Goal: Task Accomplishment & Management: Manage account settings

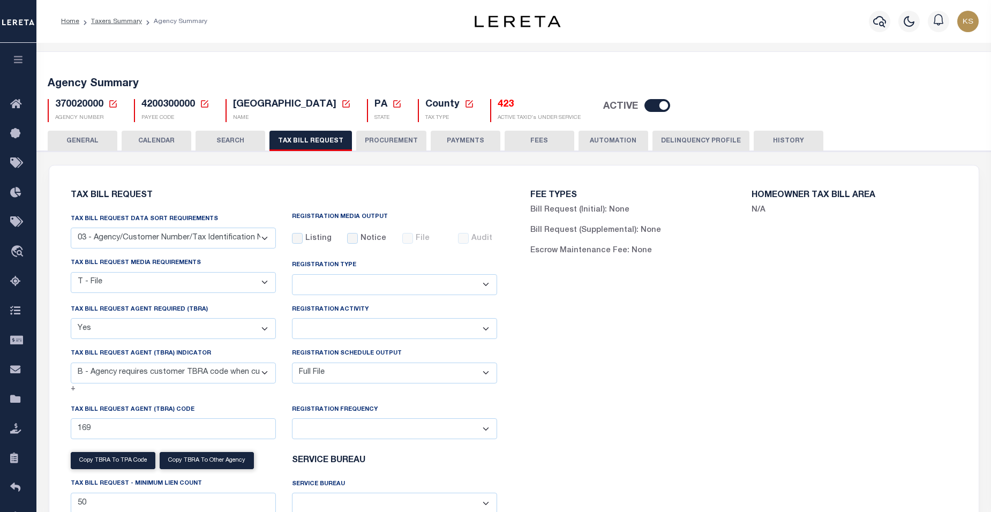
select select "27"
select select "22"
select select "true"
select select "10"
select select "1"
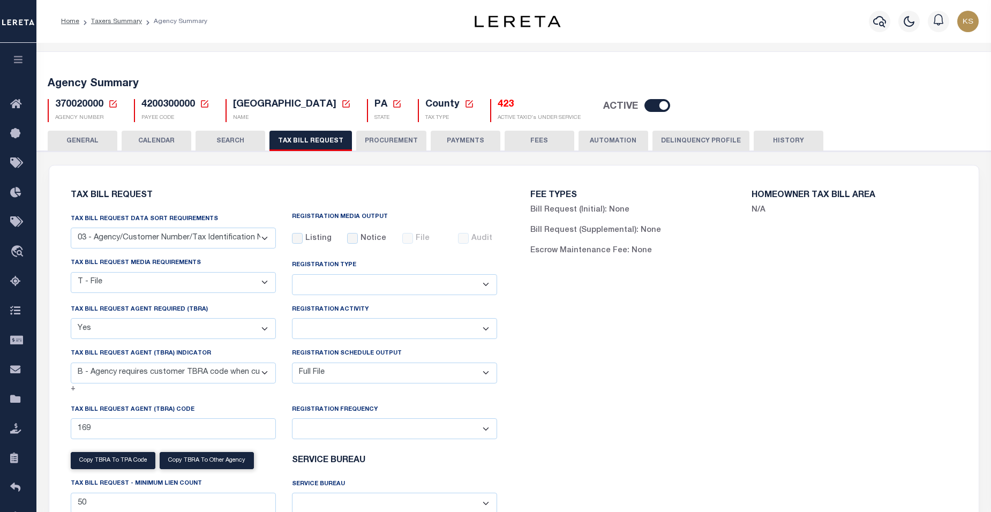
select select
click at [782, 139] on button "HISTORY" at bounding box center [789, 141] width 70 height 20
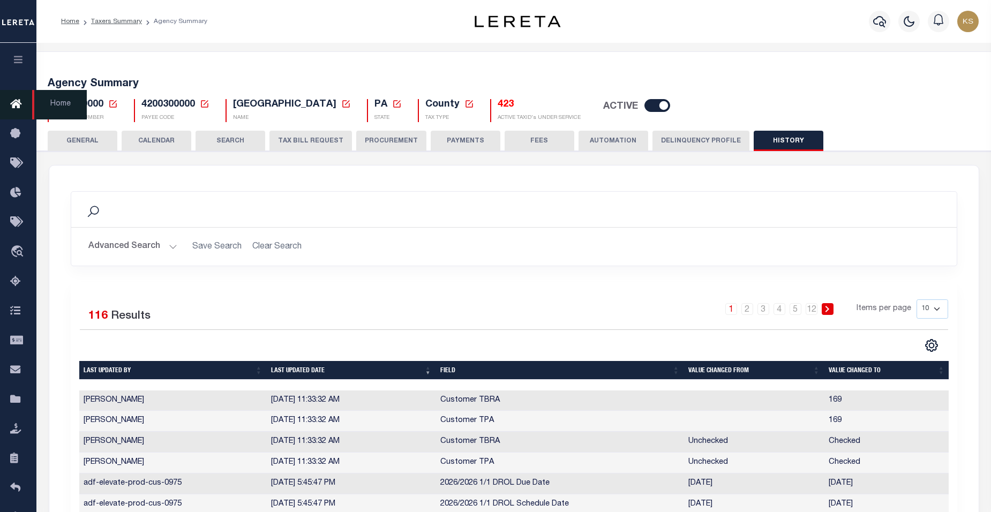
click at [19, 105] on icon at bounding box center [18, 104] width 17 height 13
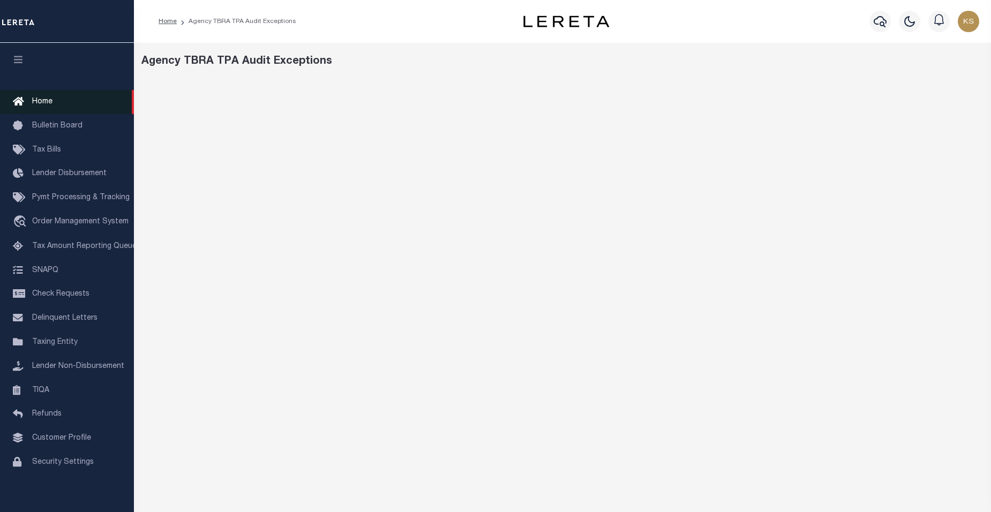
click at [44, 103] on span "Home" at bounding box center [42, 101] width 20 height 7
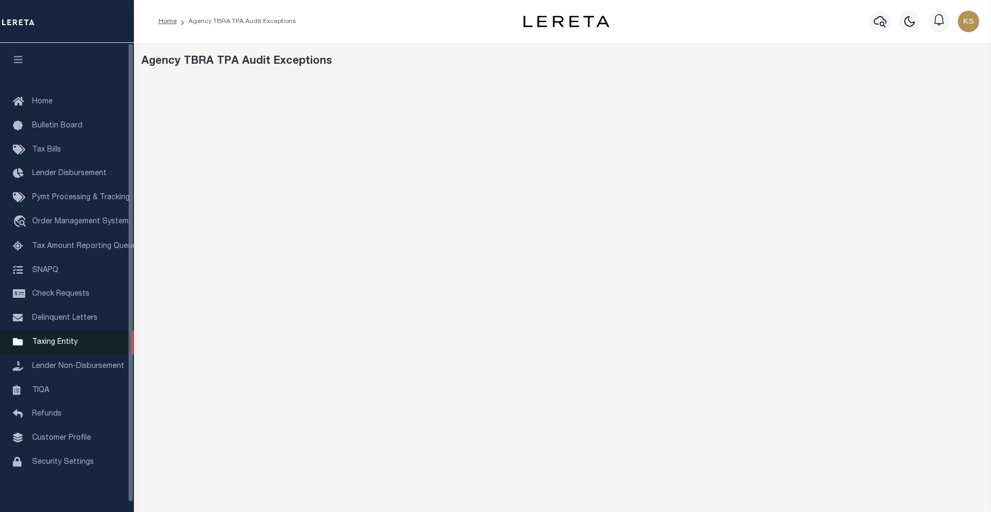
click at [59, 346] on span "Taxing Entity" at bounding box center [55, 342] width 46 height 7
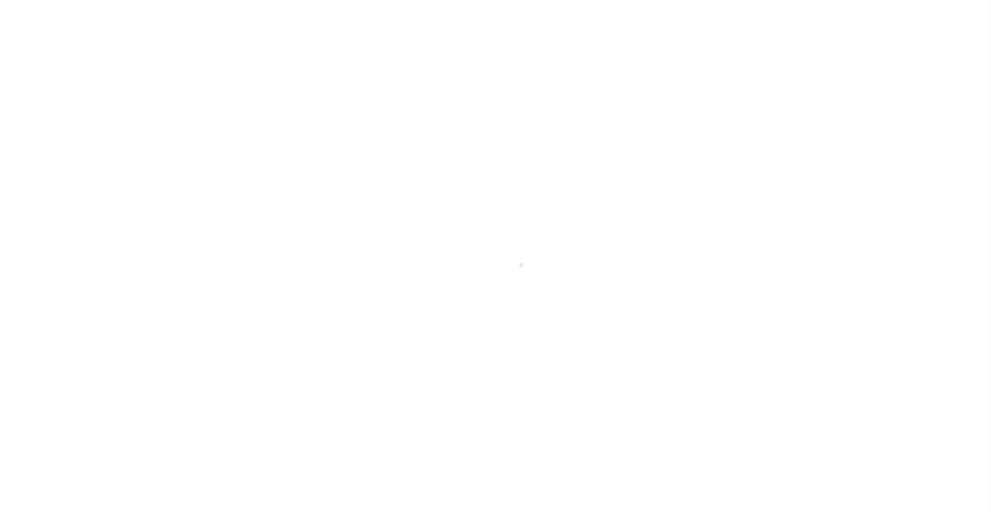
scroll to position [10, 0]
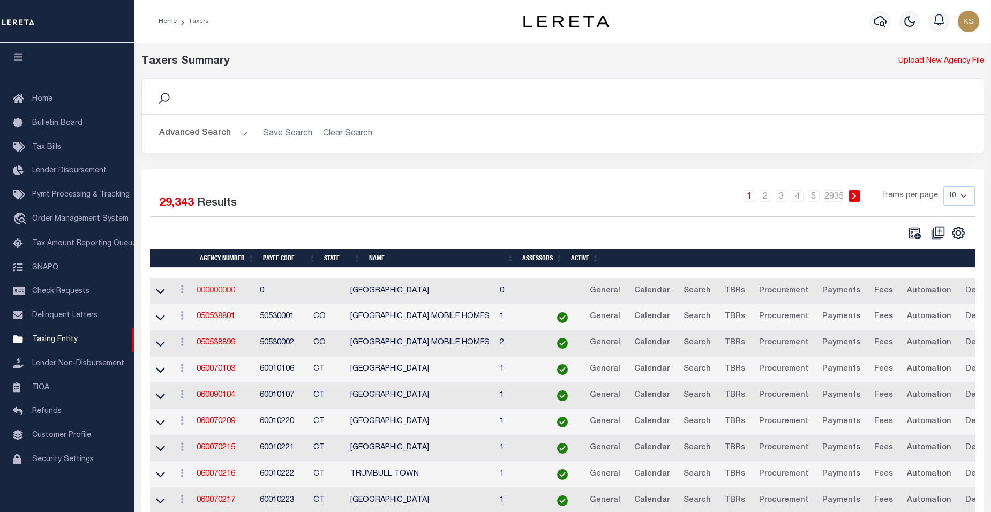
click at [216, 295] on link "000000000" at bounding box center [216, 290] width 39 height 7
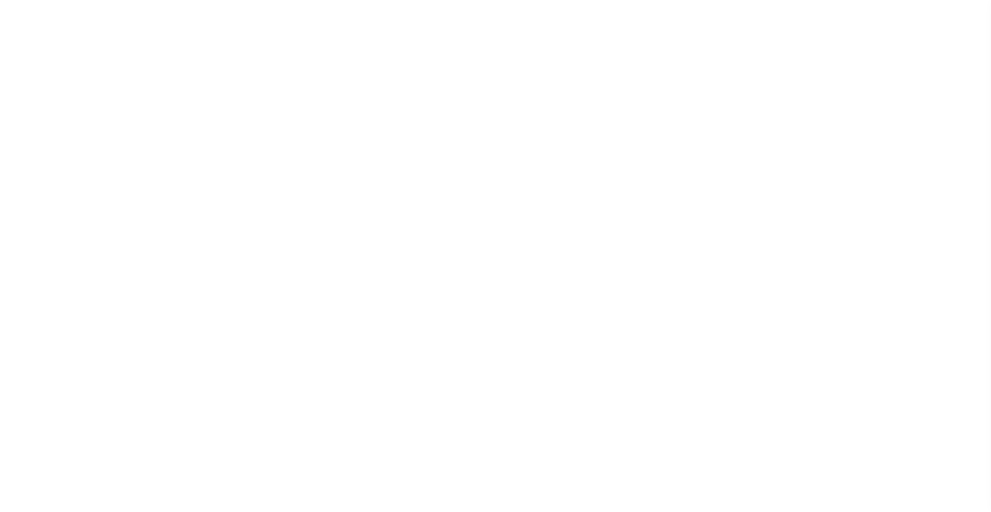
select select
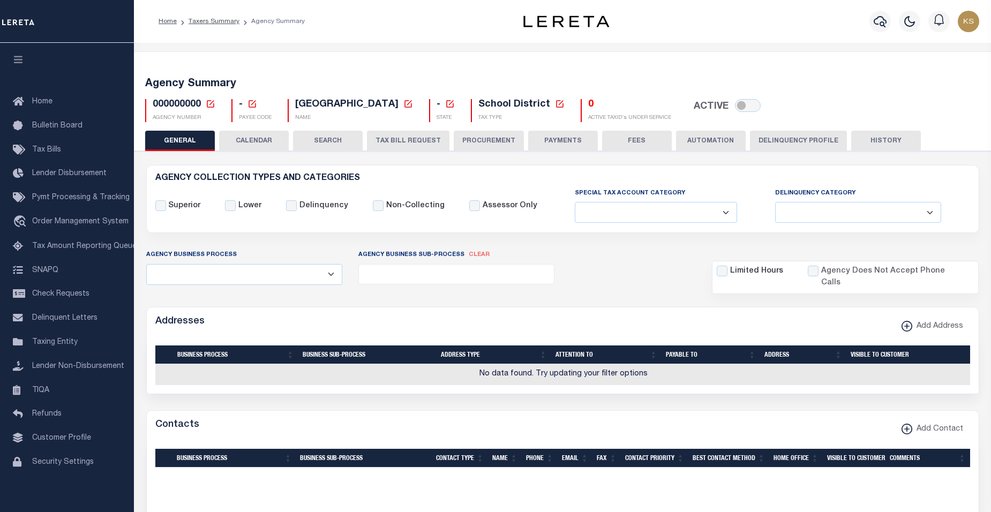
click at [208, 101] on icon at bounding box center [210, 103] width 7 height 7
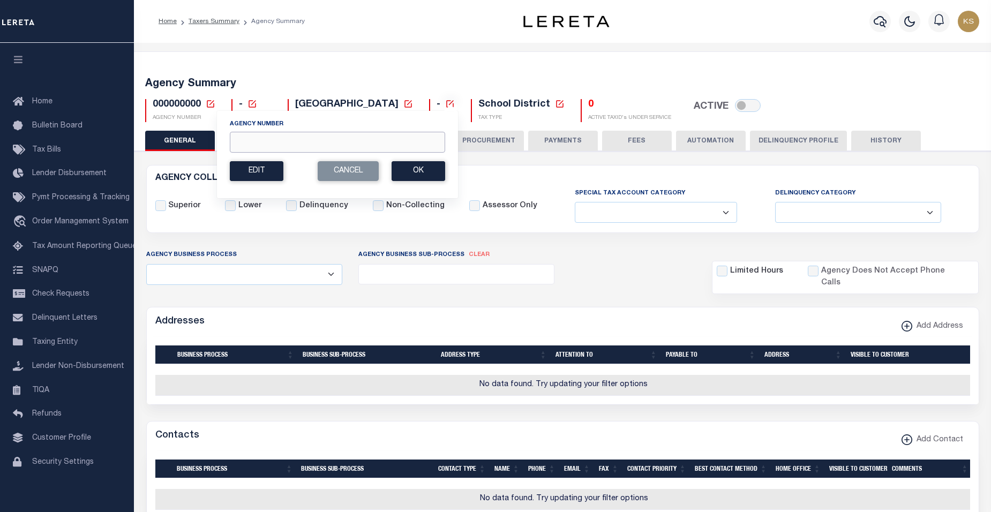
click at [261, 135] on input "Agency Number" at bounding box center [337, 142] width 215 height 21
paste input "310520201"
type input "310520201"
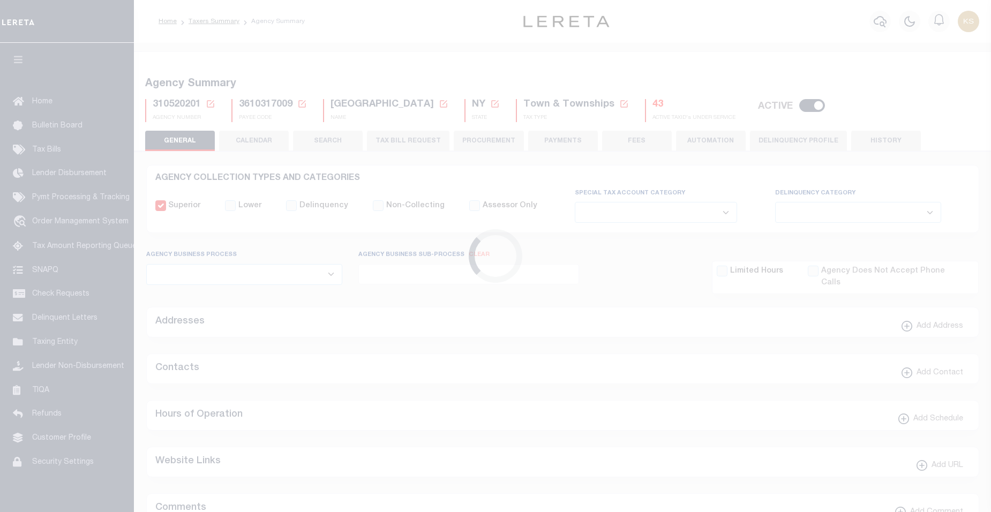
select select
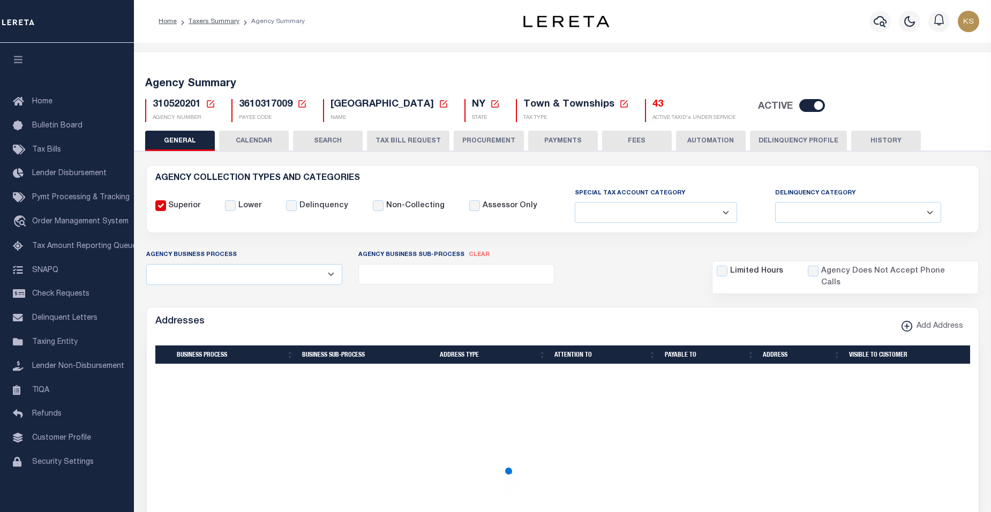
click at [415, 141] on button "TAX BILL REQUEST" at bounding box center [408, 141] width 82 height 20
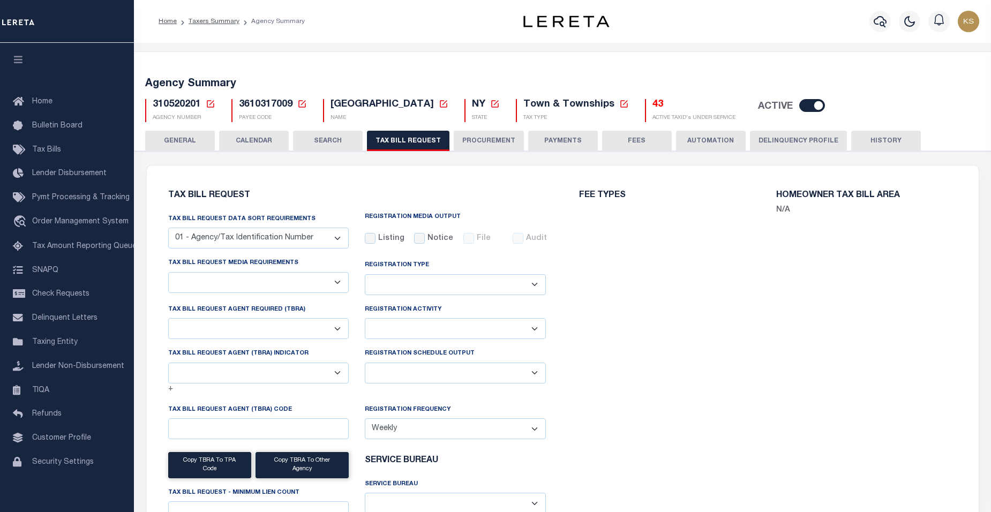
checkbox input "false"
select select "22"
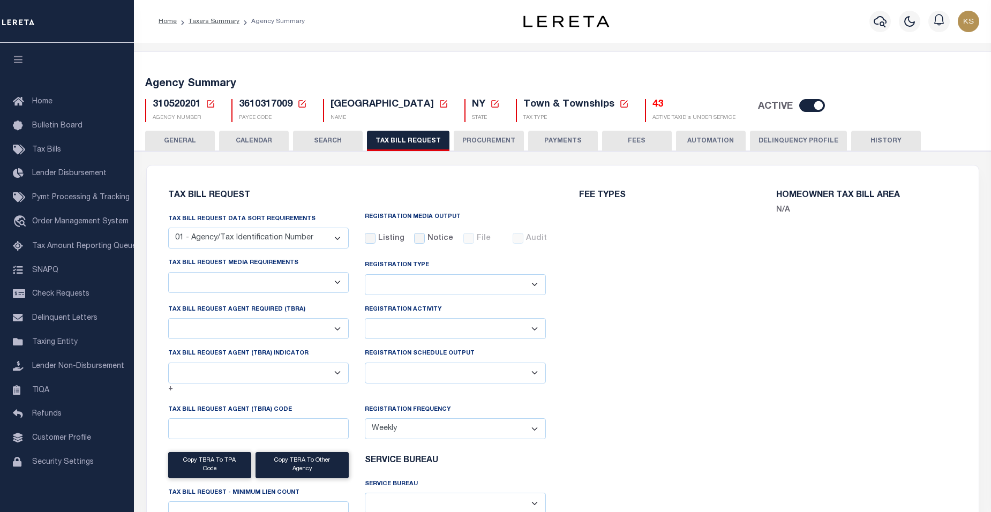
select select "true"
select select "9"
type input "004"
select select
select select "2"
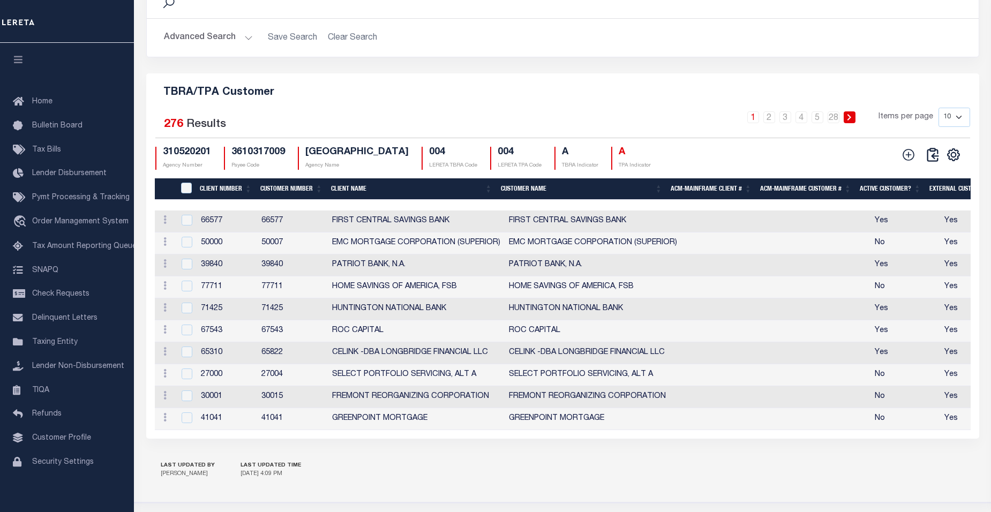
scroll to position [1312, 0]
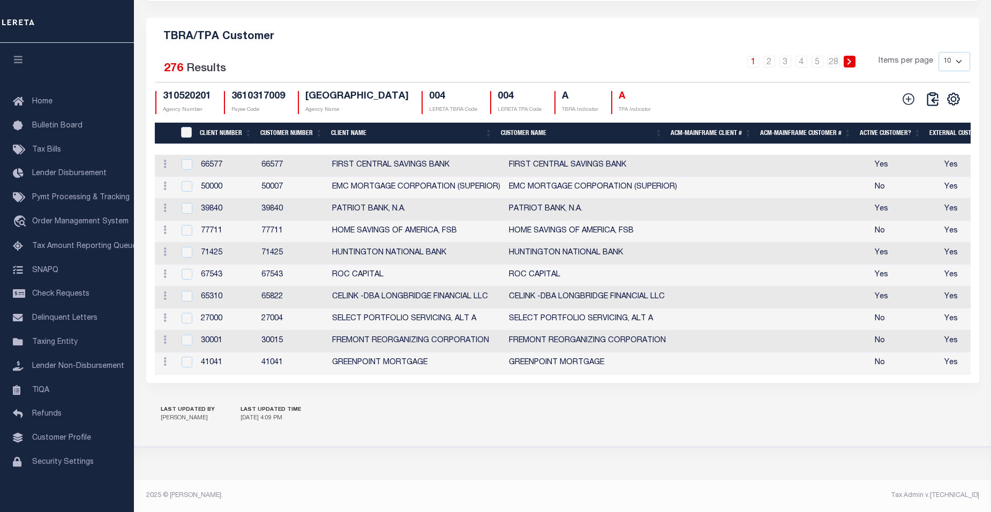
click at [279, 125] on th "Customer Number" at bounding box center [291, 134] width 71 height 22
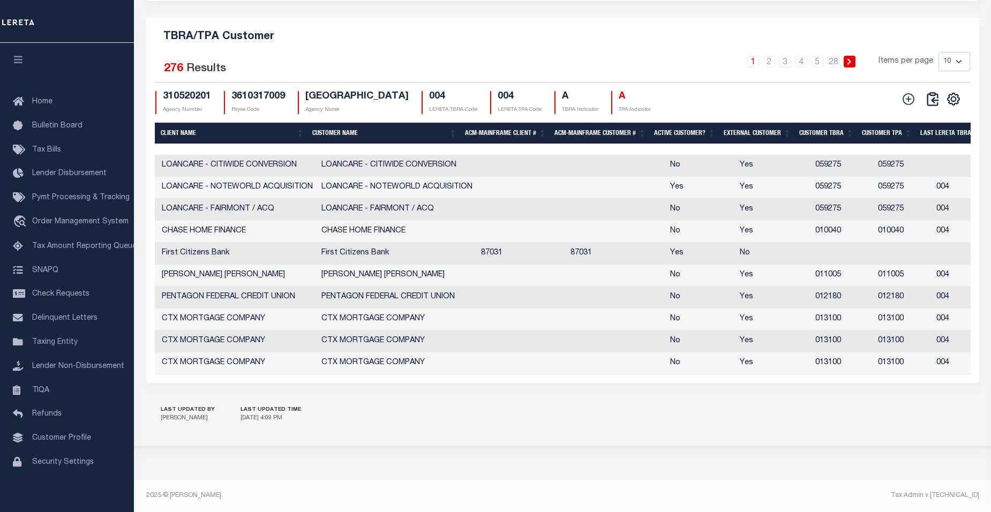
scroll to position [0, 0]
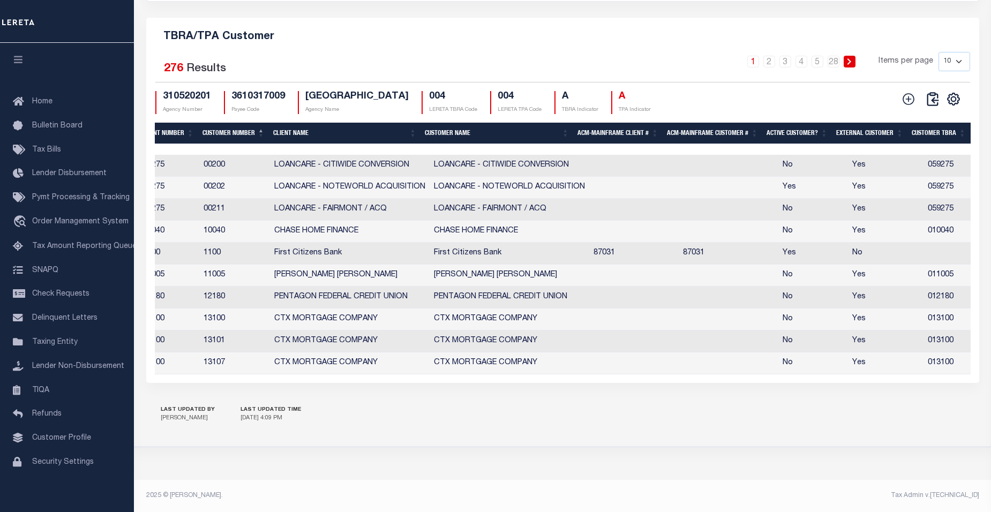
click at [313, 493] on div "2025 © [PERSON_NAME]." at bounding box center [350, 496] width 425 height 10
click at [232, 123] on th "Customer Number" at bounding box center [233, 134] width 71 height 22
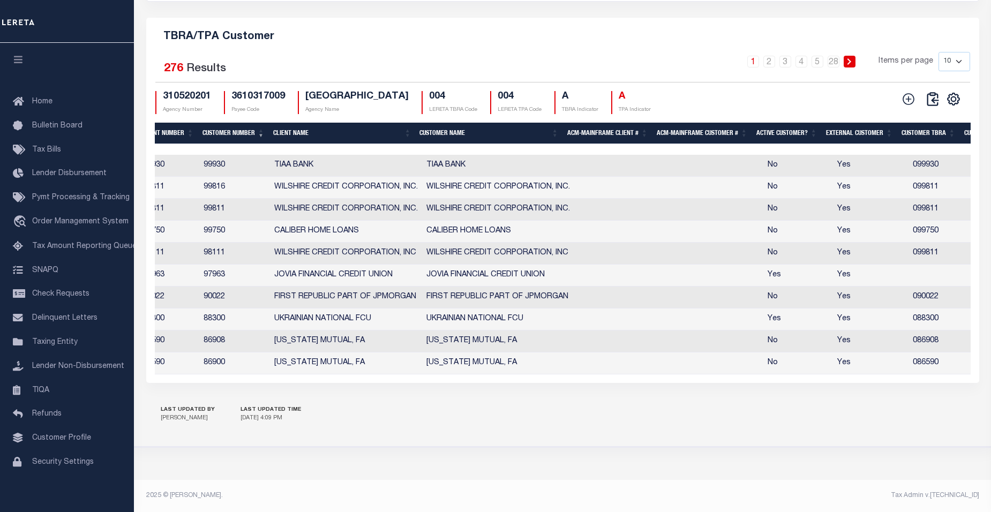
click at [755, 57] on link "1" at bounding box center [753, 62] width 12 height 12
click at [212, 127] on th "Customer Number" at bounding box center [233, 134] width 71 height 22
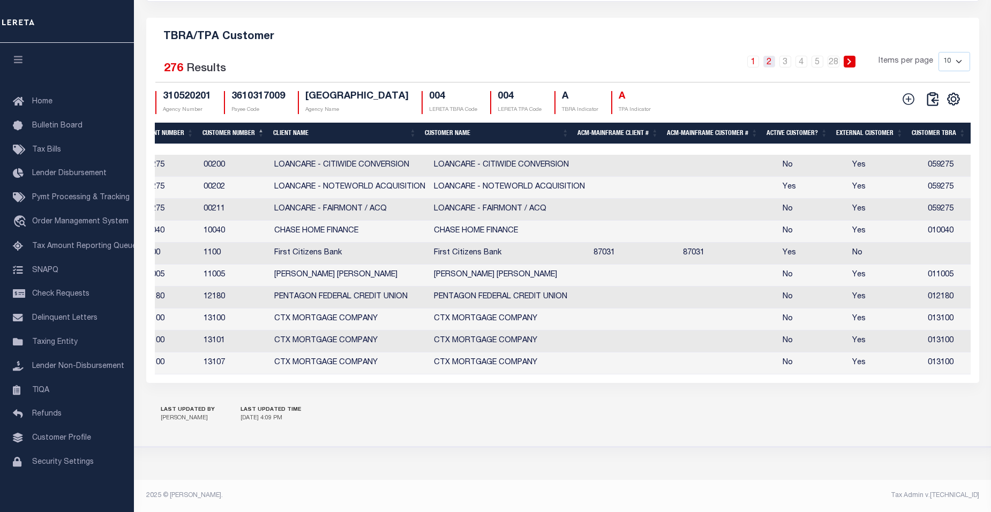
click at [773, 56] on link "2" at bounding box center [769, 62] width 12 height 12
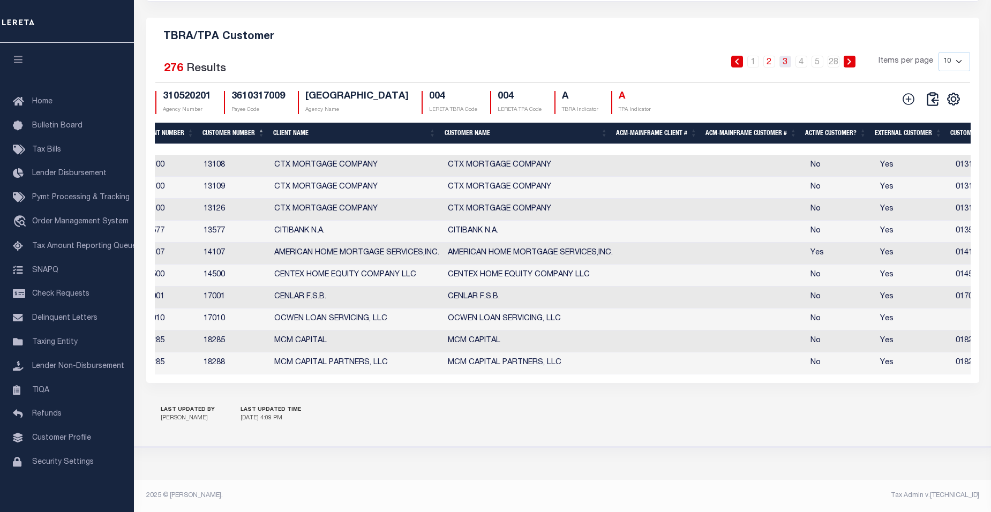
click at [785, 58] on link "3" at bounding box center [785, 62] width 12 height 12
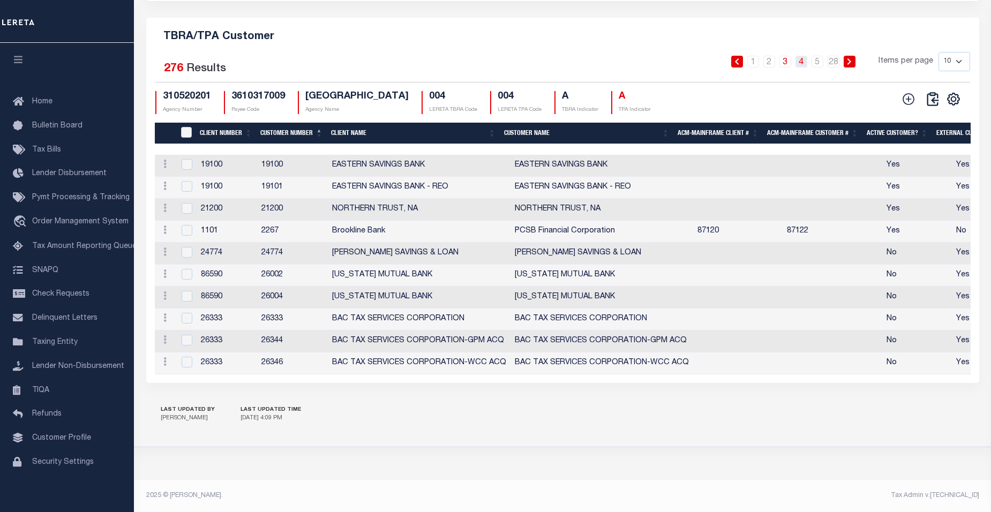
click at [801, 56] on link "4" at bounding box center [801, 62] width 12 height 12
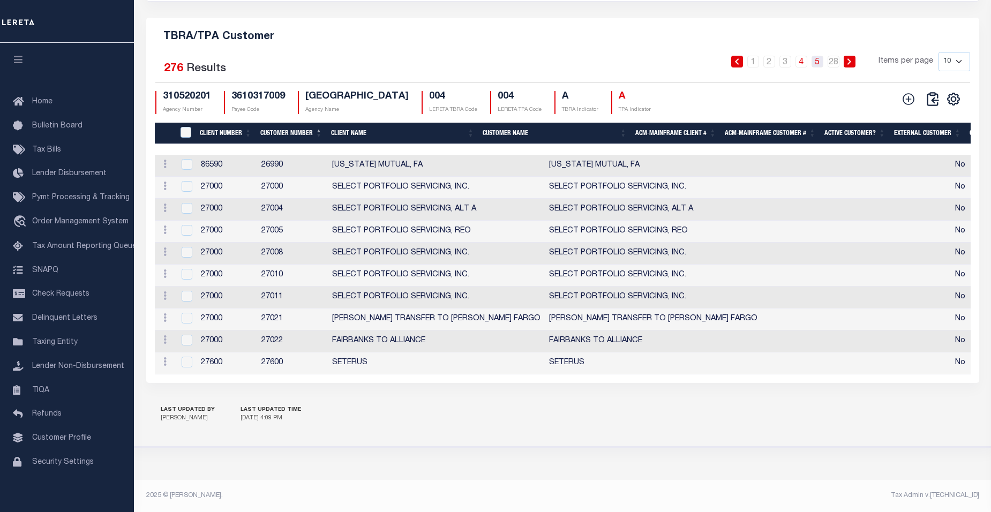
click at [818, 57] on link "5" at bounding box center [817, 62] width 12 height 12
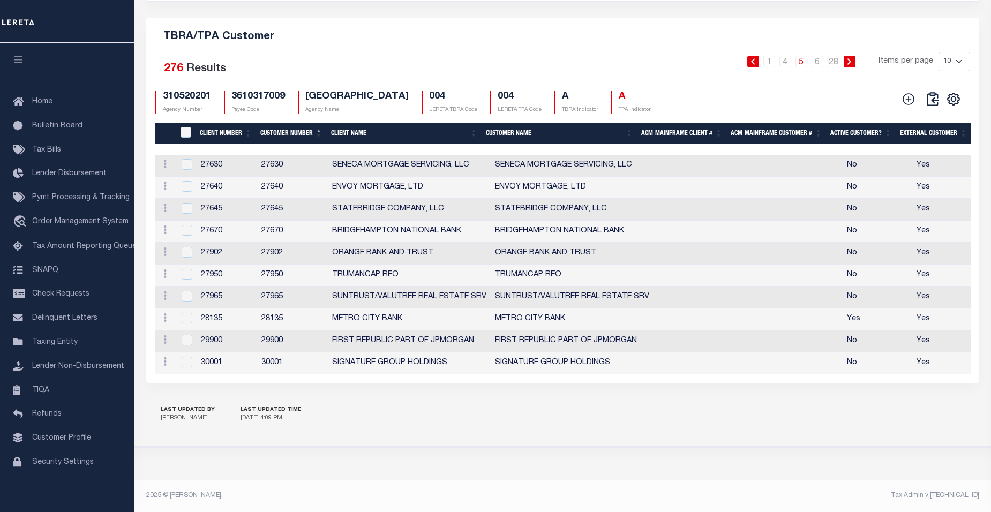
click at [848, 58] on icon at bounding box center [849, 61] width 5 height 6
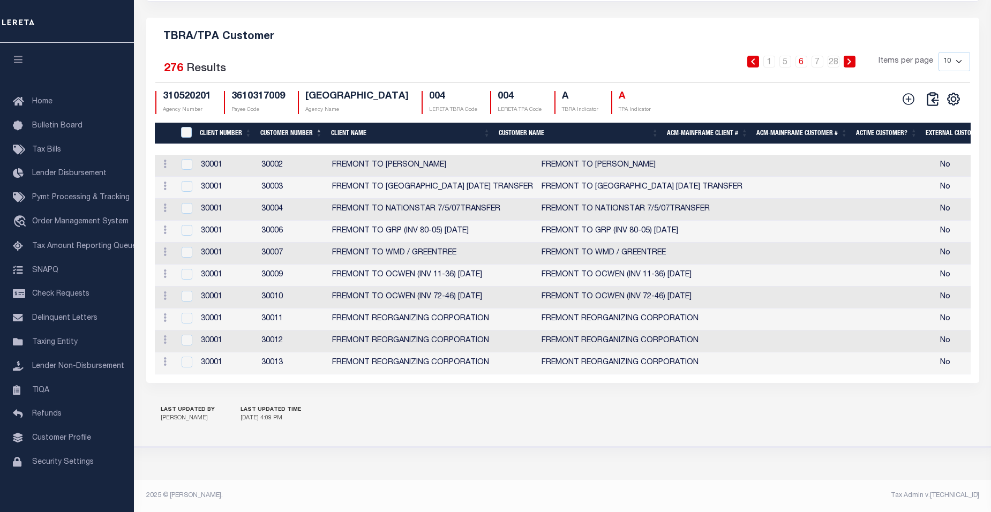
scroll to position [0, 27]
click at [232, 123] on th "Client Number" at bounding box center [226, 134] width 61 height 22
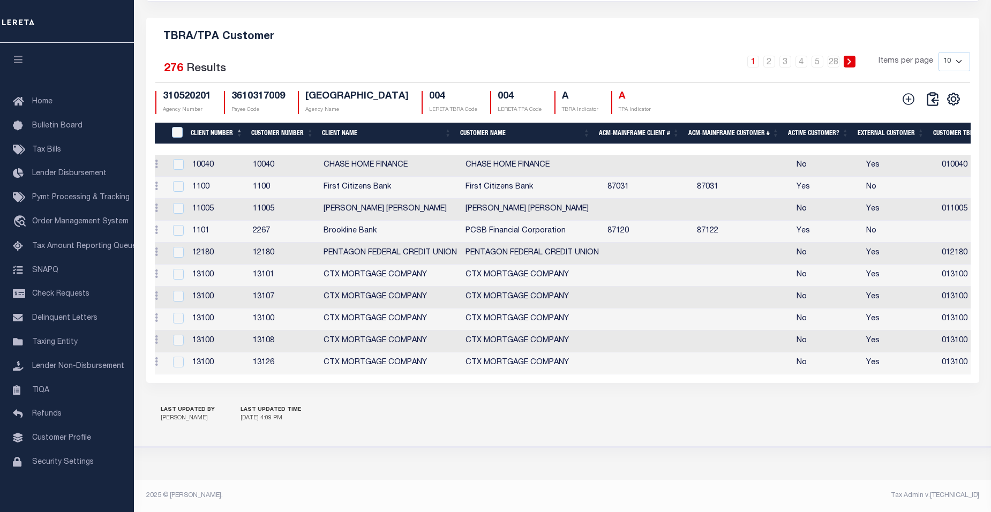
scroll to position [0, 17]
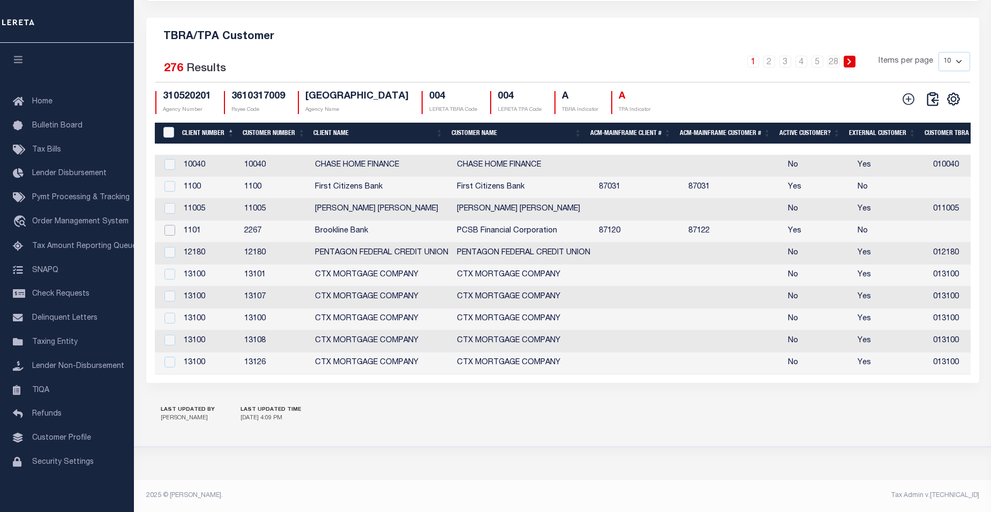
click at [171, 225] on input "checkbox" at bounding box center [169, 230] width 11 height 11
checkbox input "true"
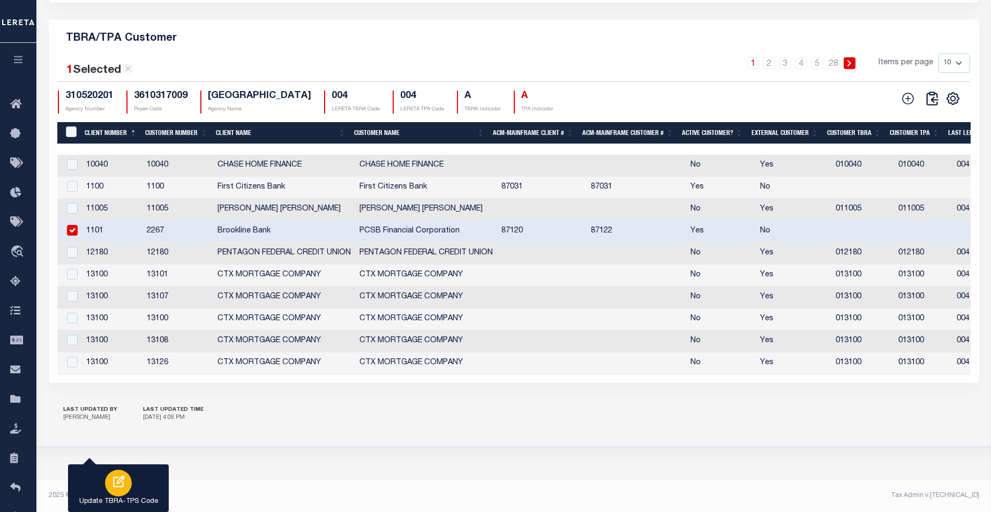
scroll to position [1231, 0]
click at [120, 485] on icon "button" at bounding box center [118, 482] width 14 height 14
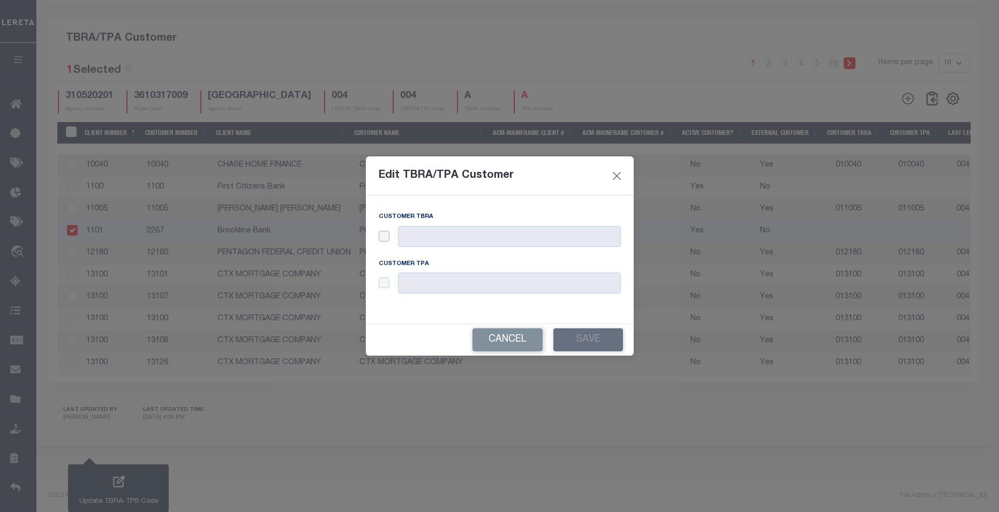
click at [386, 236] on input "checkbox" at bounding box center [384, 236] width 11 height 11
checkbox input "true"
click at [437, 237] on input "text" at bounding box center [509, 236] width 223 height 21
type input "002267"
click at [386, 283] on input "checkbox" at bounding box center [384, 282] width 11 height 11
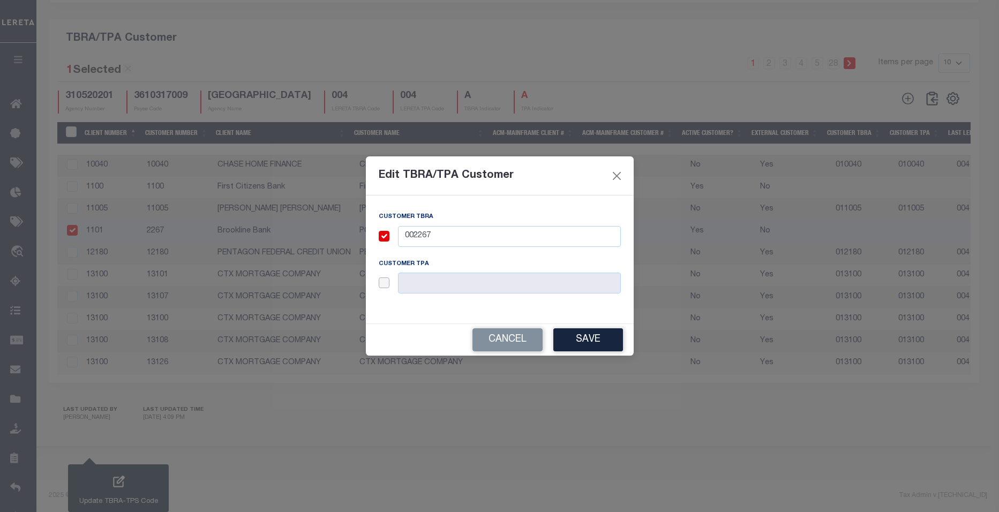
checkbox input "true"
click at [425, 283] on input "text" at bounding box center [509, 283] width 223 height 21
type input "002267"
click at [593, 340] on button "Save" at bounding box center [588, 339] width 70 height 23
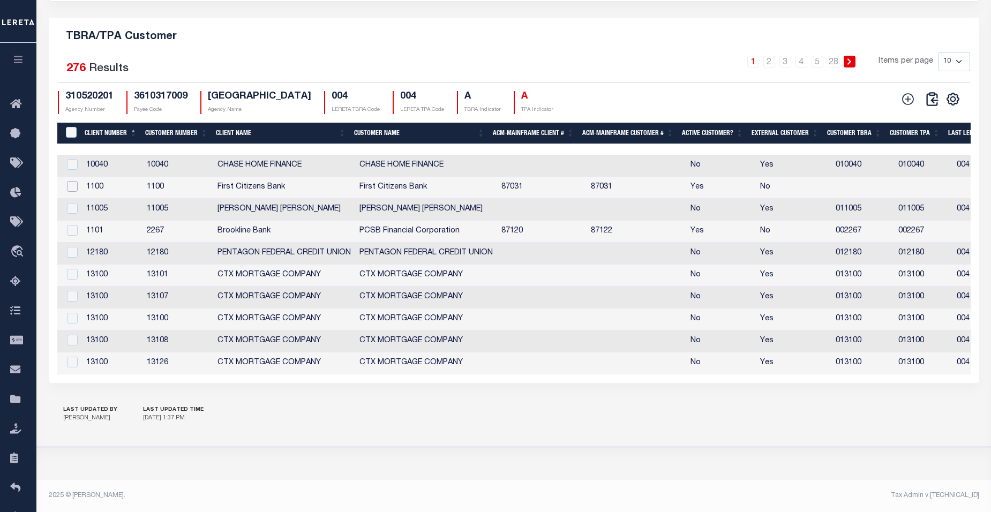
click at [73, 181] on input "checkbox" at bounding box center [72, 186] width 11 height 11
checkbox input "true"
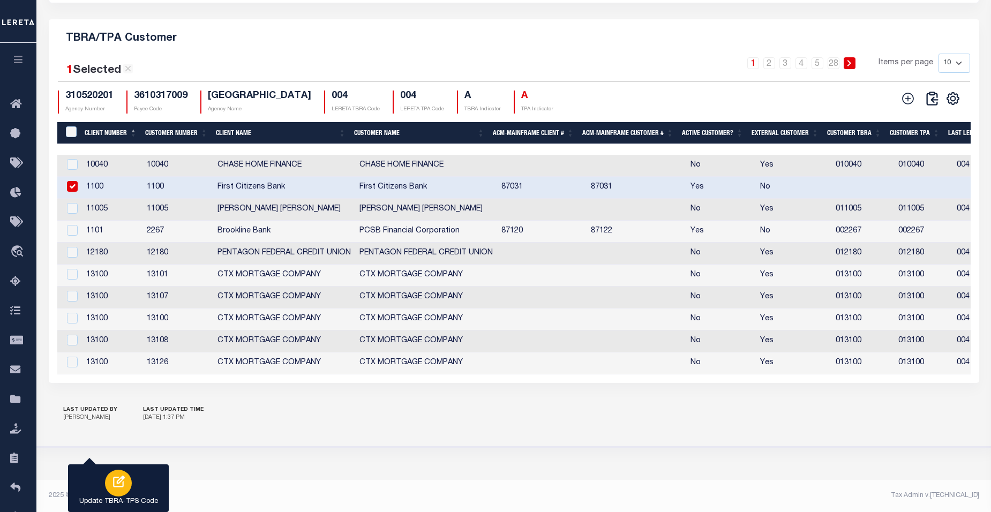
click at [124, 487] on icon "button" at bounding box center [118, 482] width 14 height 14
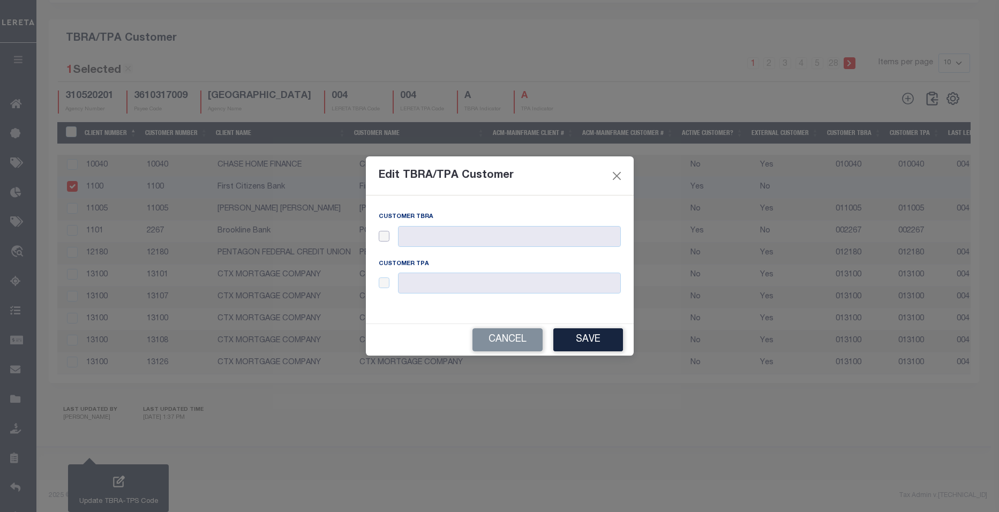
click at [386, 240] on input "checkbox" at bounding box center [384, 236] width 11 height 11
checkbox input "true"
click at [436, 234] on input "text" at bounding box center [509, 236] width 223 height 21
type input "001100"
click at [385, 282] on input "checkbox" at bounding box center [384, 282] width 11 height 11
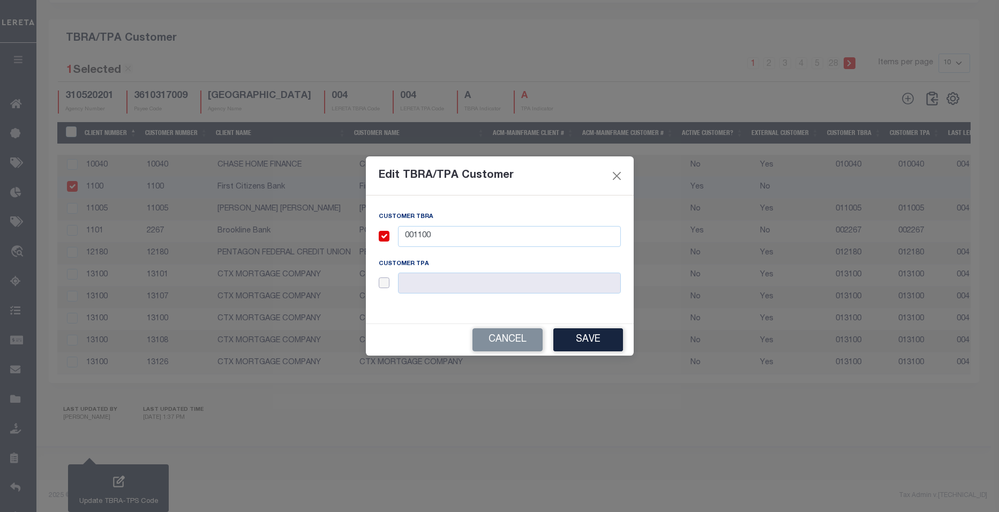
checkbox input "true"
click at [418, 282] on input "text" at bounding box center [509, 283] width 223 height 21
type input "001100"
click at [576, 339] on button "Save" at bounding box center [588, 339] width 70 height 23
